Goal: Task Accomplishment & Management: Manage account settings

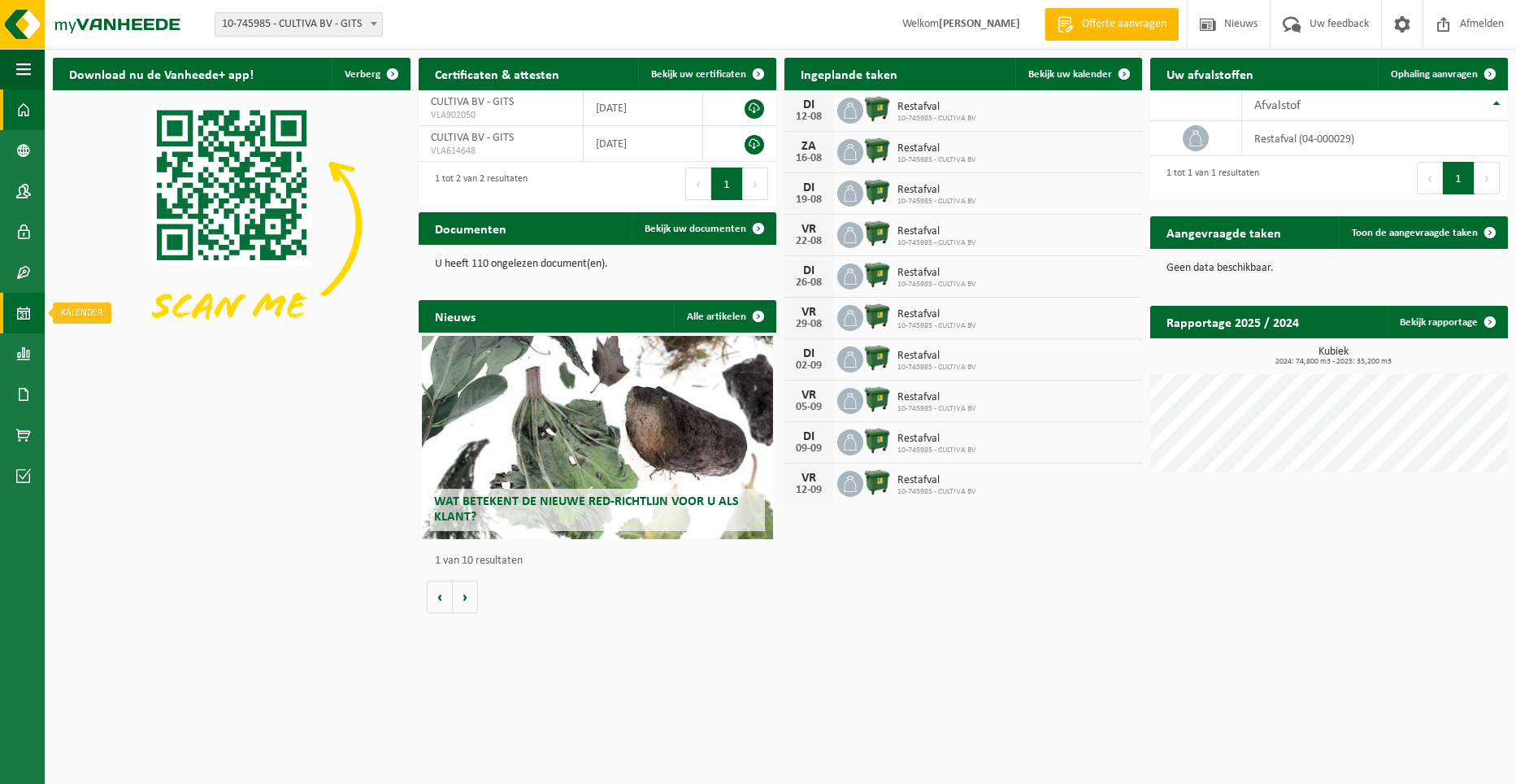
click at [22, 312] on span at bounding box center [24, 313] width 15 height 40
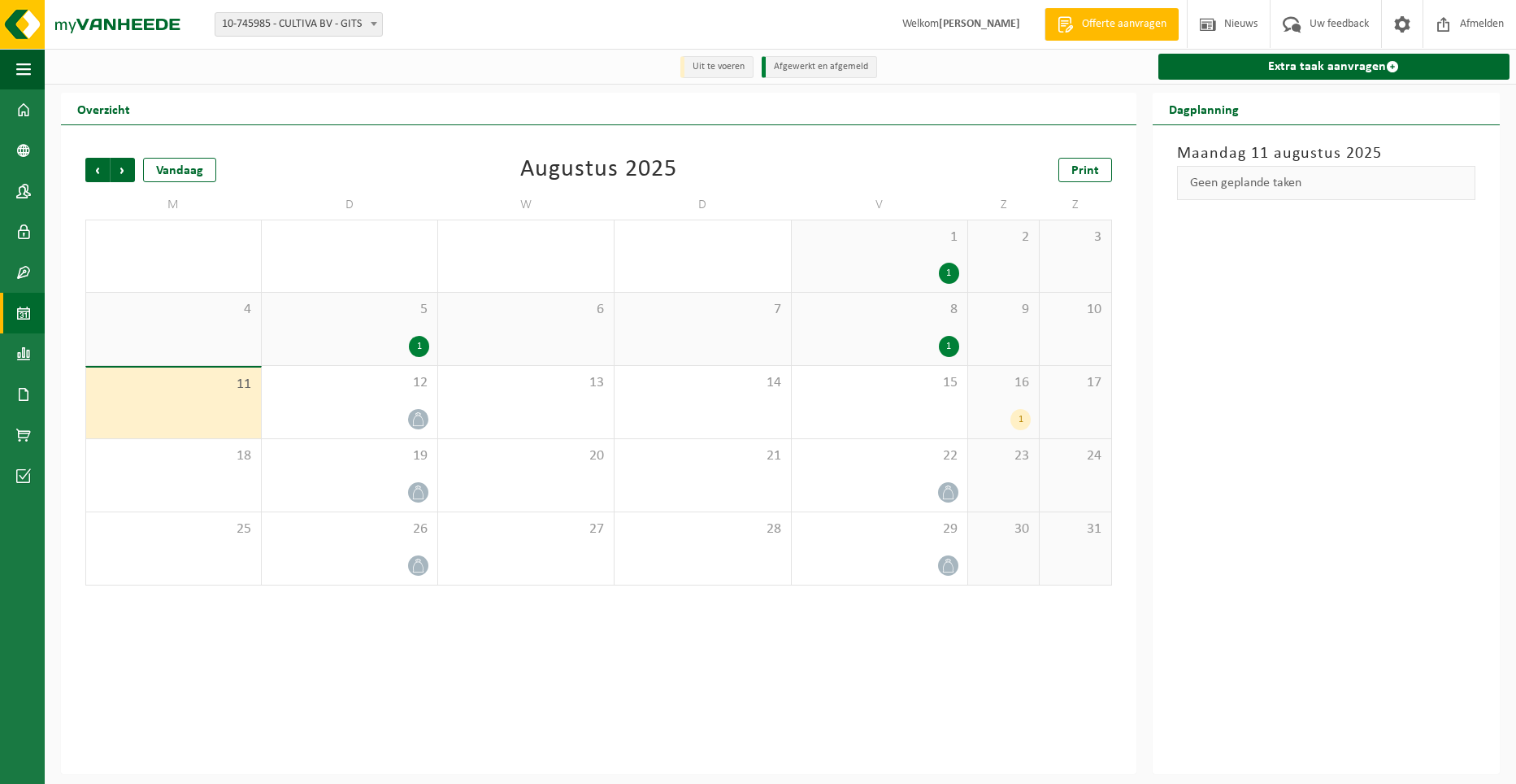
click at [1022, 424] on div "1" at bounding box center [1021, 420] width 21 height 21
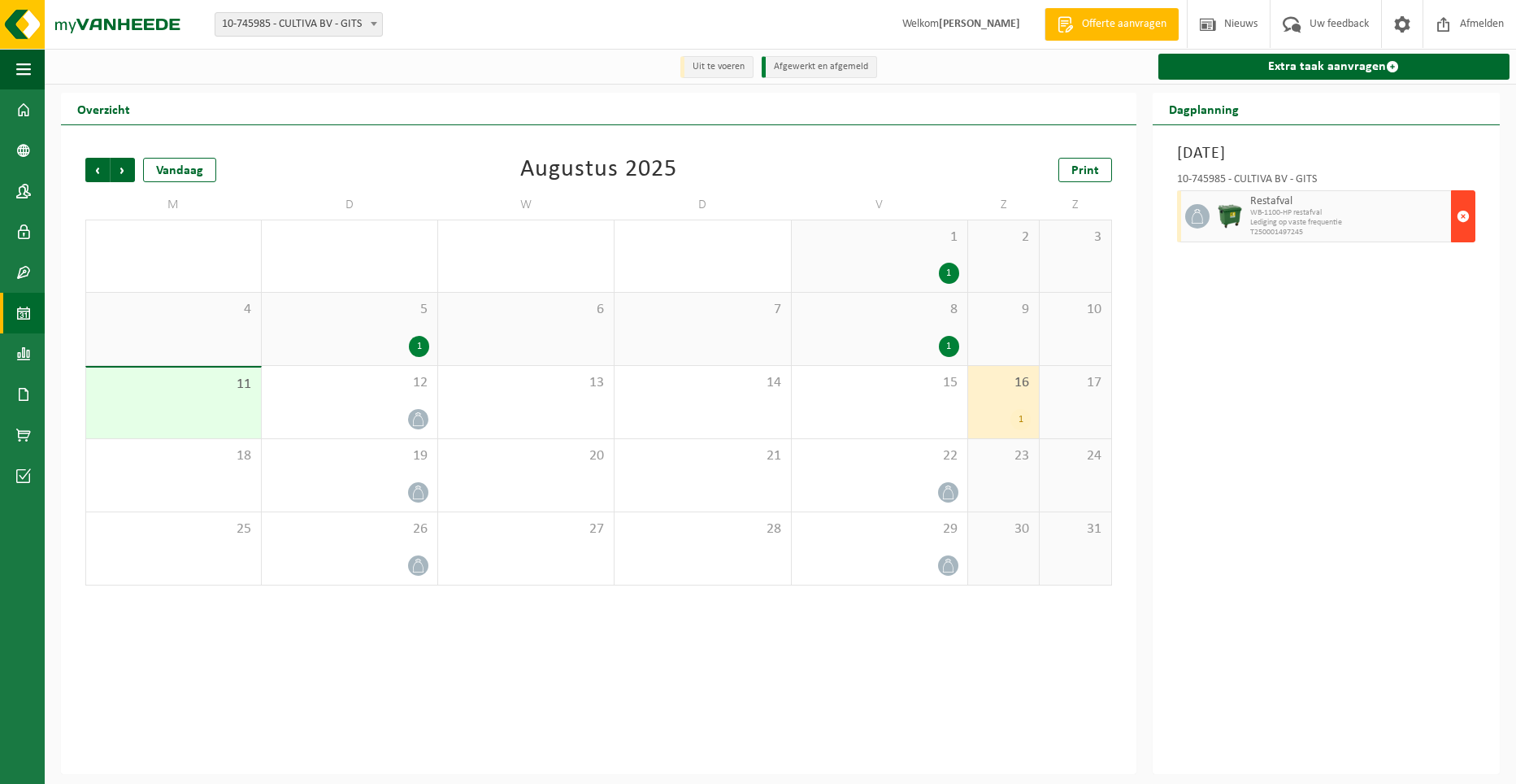
click at [1461, 216] on span "button" at bounding box center [1463, 215] width 13 height 32
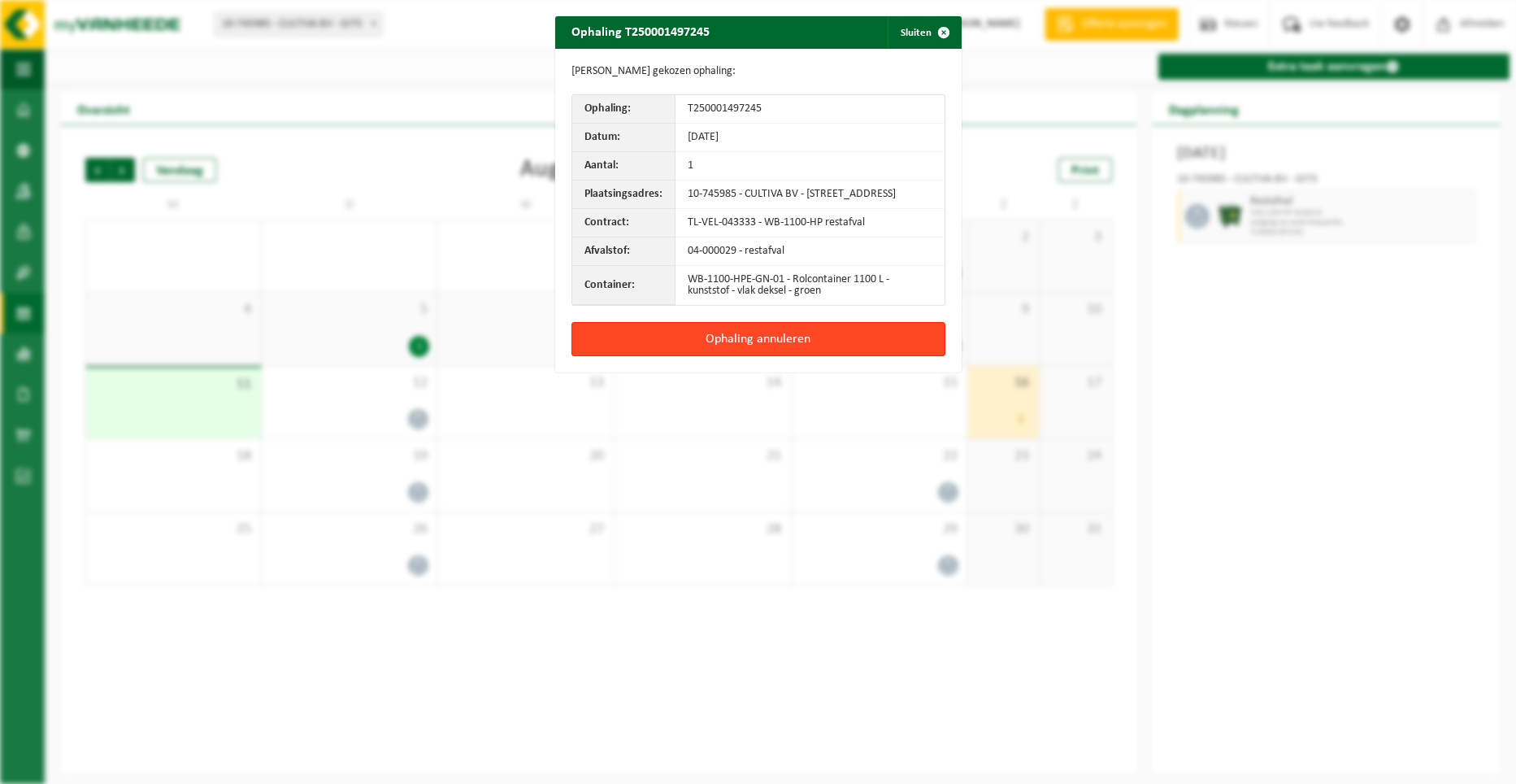
click at [771, 346] on button "Ophaling annuleren" at bounding box center [758, 338] width 374 height 34
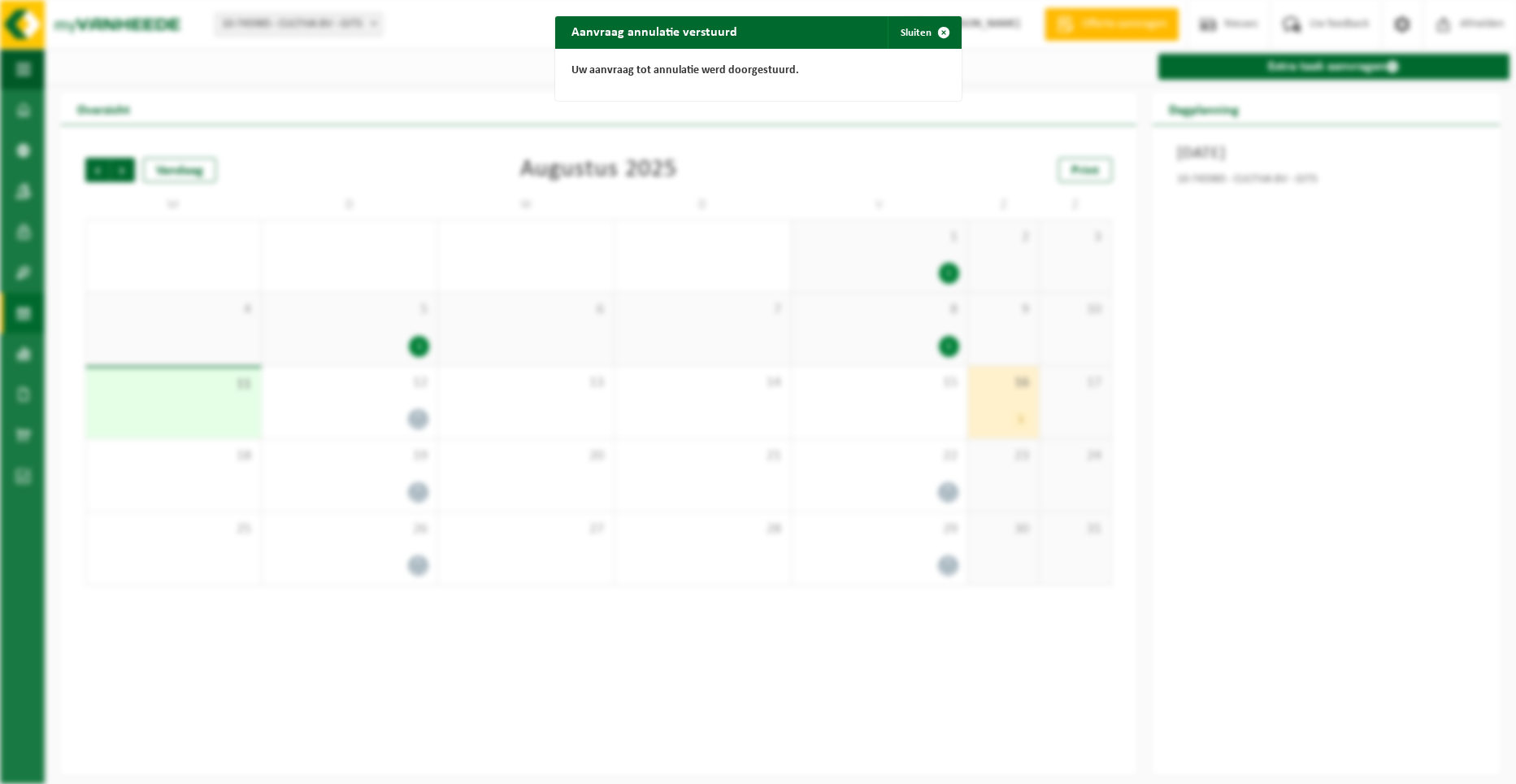
click at [1202, 352] on div "Aanvraag annulatie verstuurd Sluiten Uw aanvraag tot annulatie werd doorgestuur…" at bounding box center [758, 392] width 1516 height 784
